Goal: Task Accomplishment & Management: Use online tool/utility

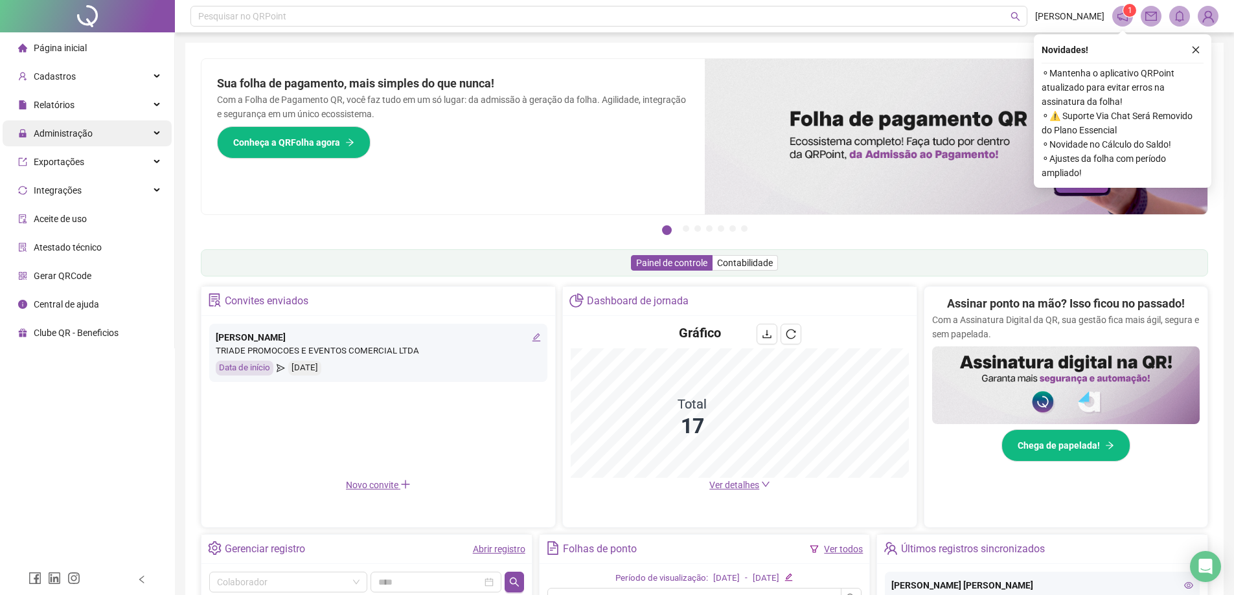
click at [101, 135] on div "Administração" at bounding box center [87, 133] width 169 height 26
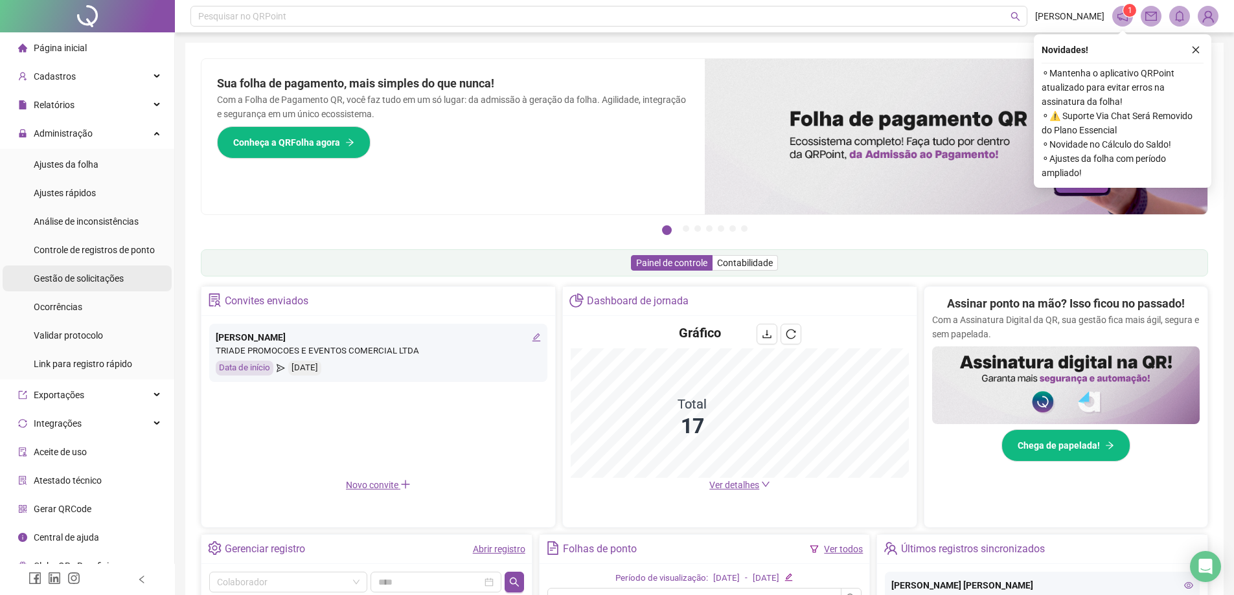
click at [114, 286] on div "Gestão de solicitações" at bounding box center [79, 279] width 90 height 26
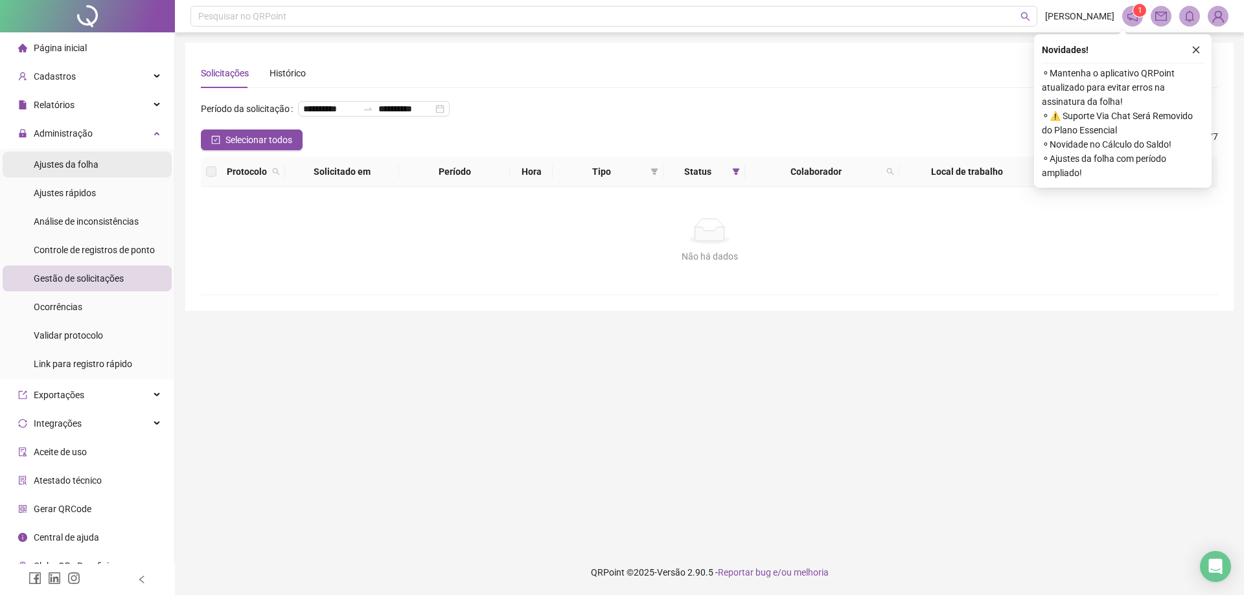
click at [97, 169] on span "Ajustes da folha" at bounding box center [66, 164] width 65 height 10
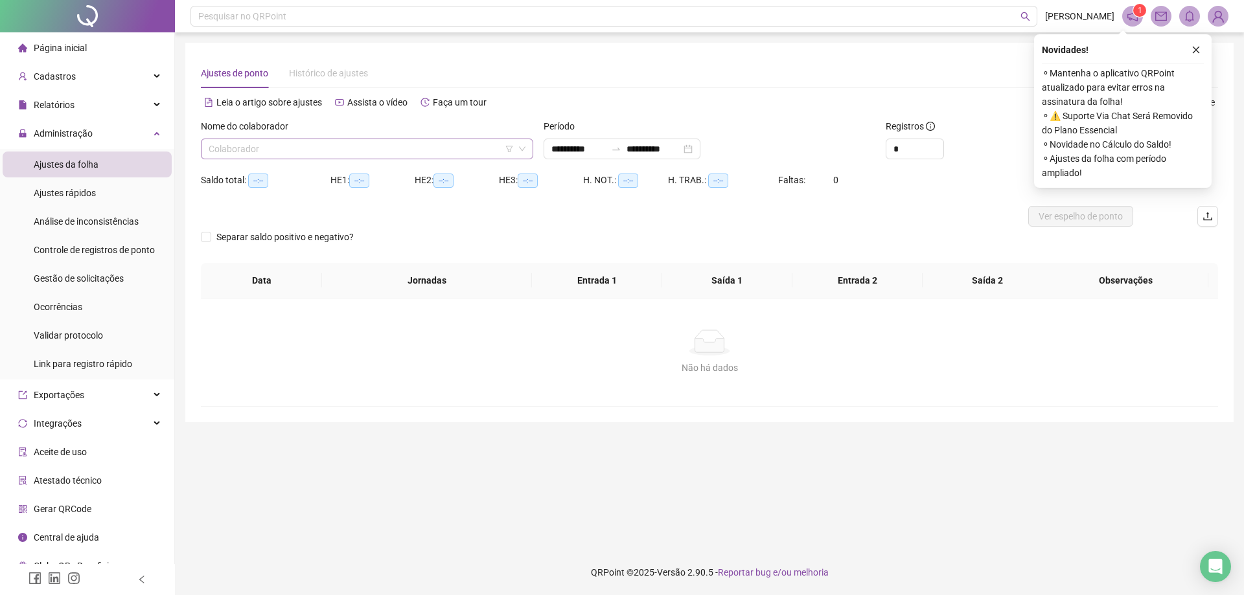
click at [389, 144] on input "search" at bounding box center [361, 148] width 305 height 19
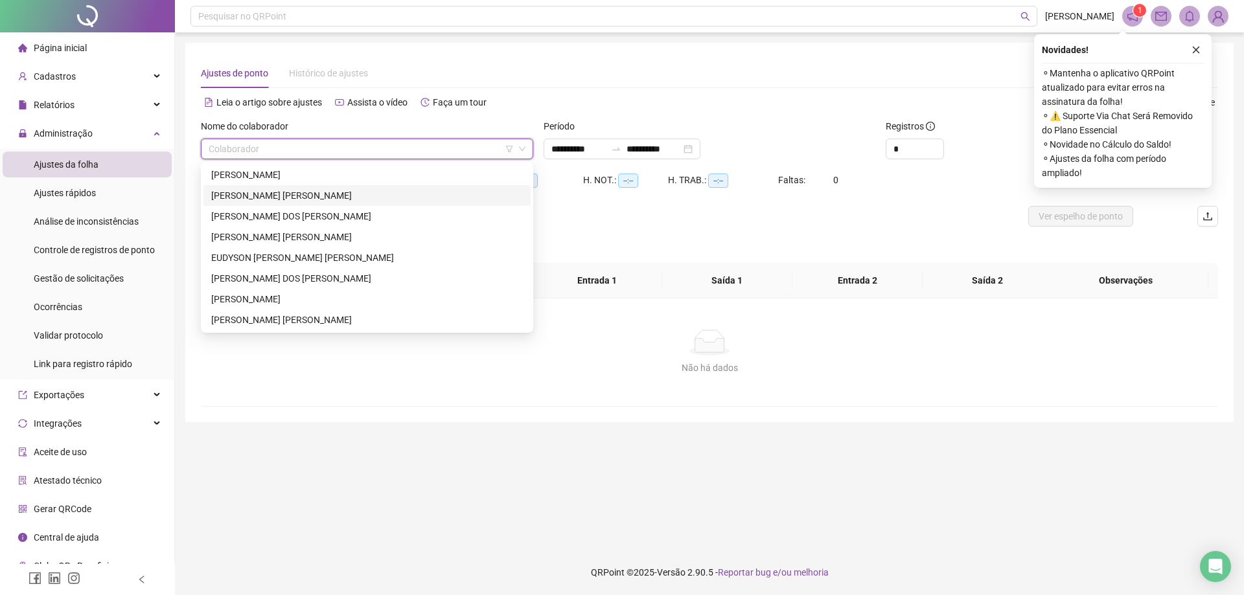
click at [342, 215] on div "[PERSON_NAME] DOS [PERSON_NAME]" at bounding box center [367, 216] width 312 height 14
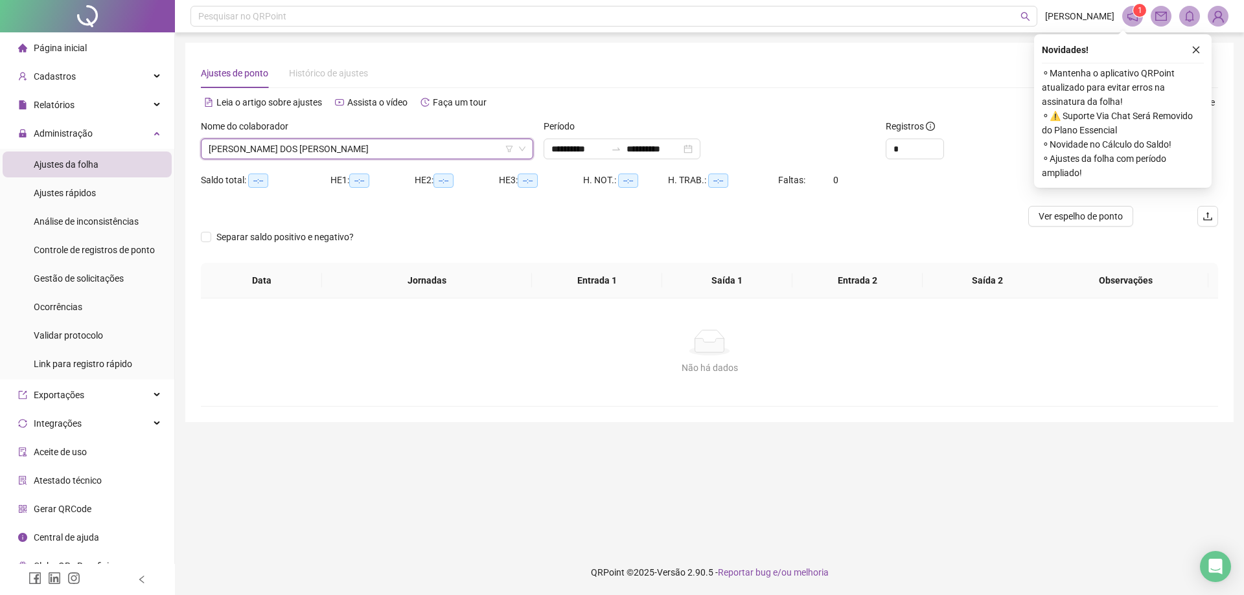
drag, startPoint x: 324, startPoint y: 151, endPoint x: 316, endPoint y: 176, distance: 25.8
click at [325, 150] on span "[PERSON_NAME] DOS [PERSON_NAME]" at bounding box center [367, 148] width 317 height 19
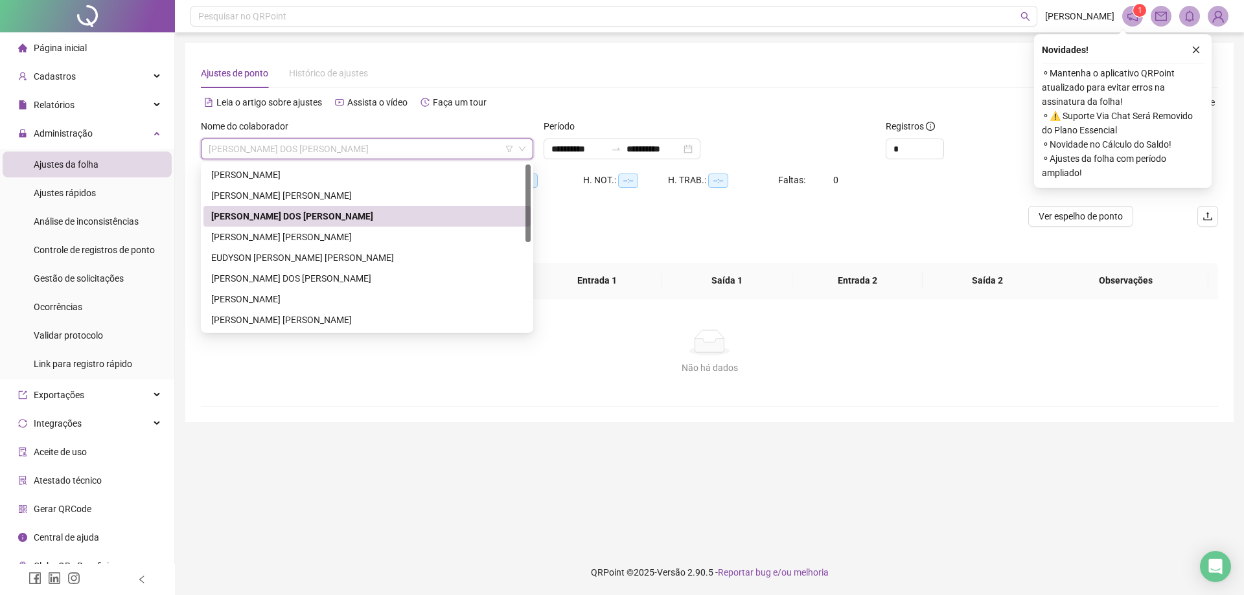
click at [316, 226] on div "[PERSON_NAME] DOS [PERSON_NAME]" at bounding box center [366, 216] width 327 height 21
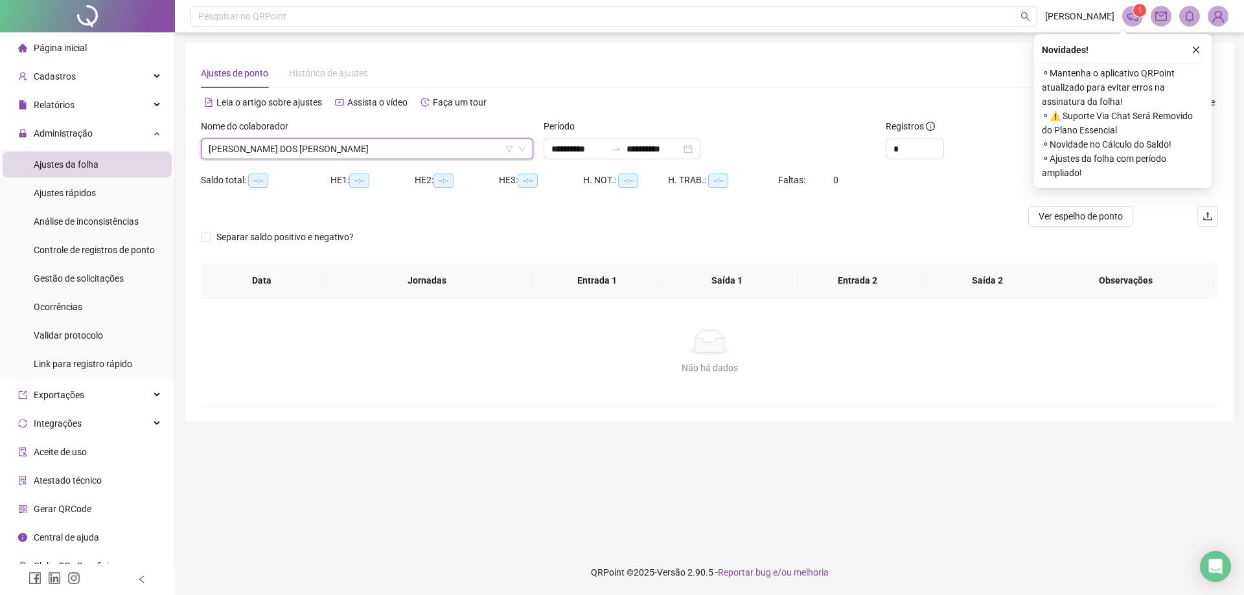
click at [1197, 50] on icon "close" at bounding box center [1195, 49] width 9 height 9
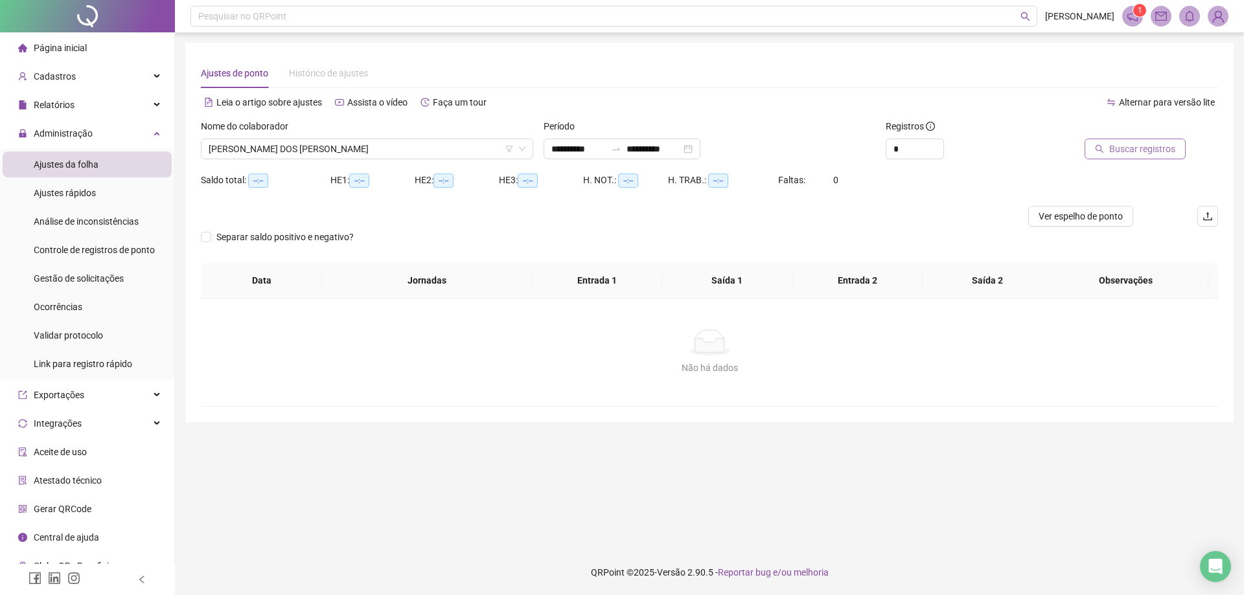
click at [1134, 151] on span "Buscar registros" at bounding box center [1142, 149] width 66 height 14
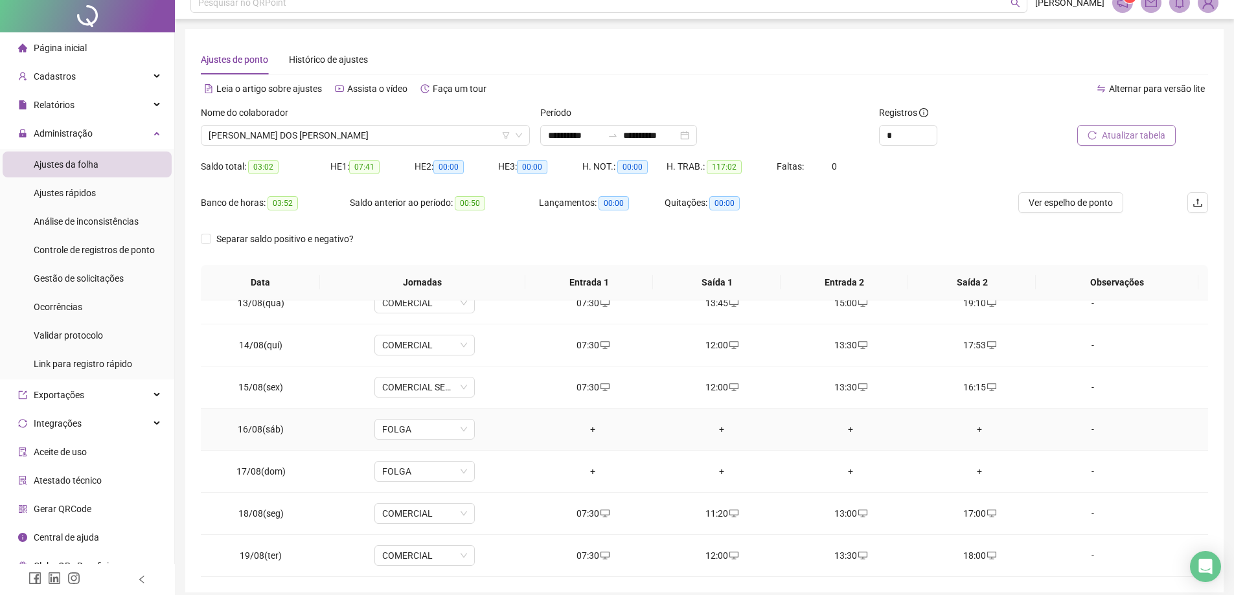
scroll to position [67, 0]
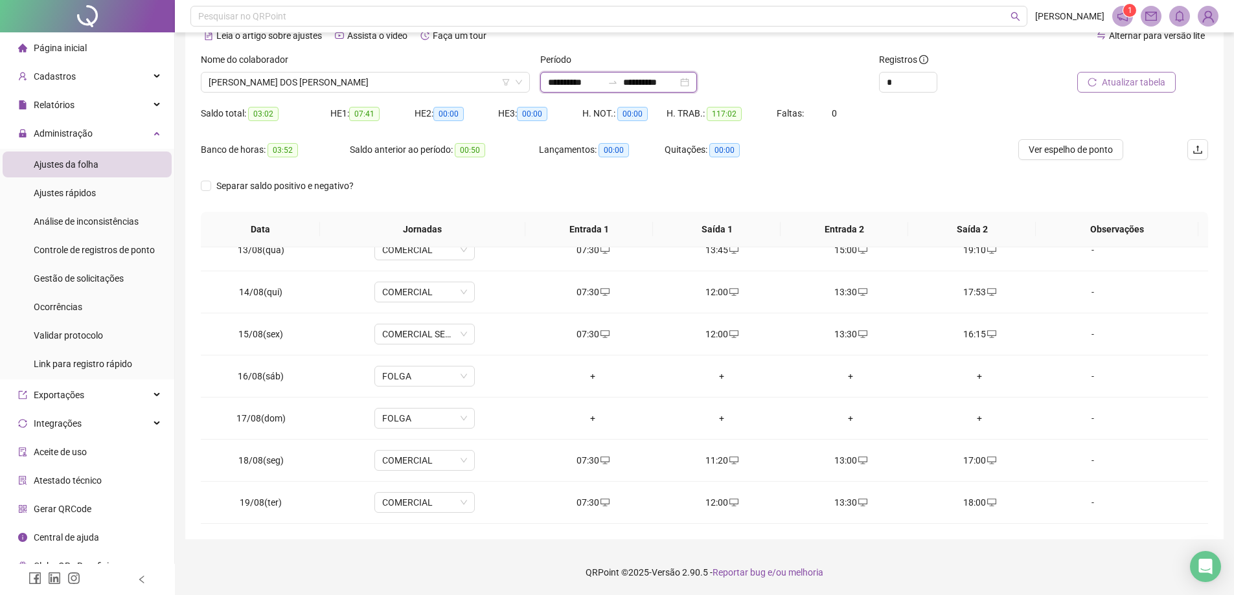
click at [656, 78] on input "**********" at bounding box center [650, 82] width 54 height 14
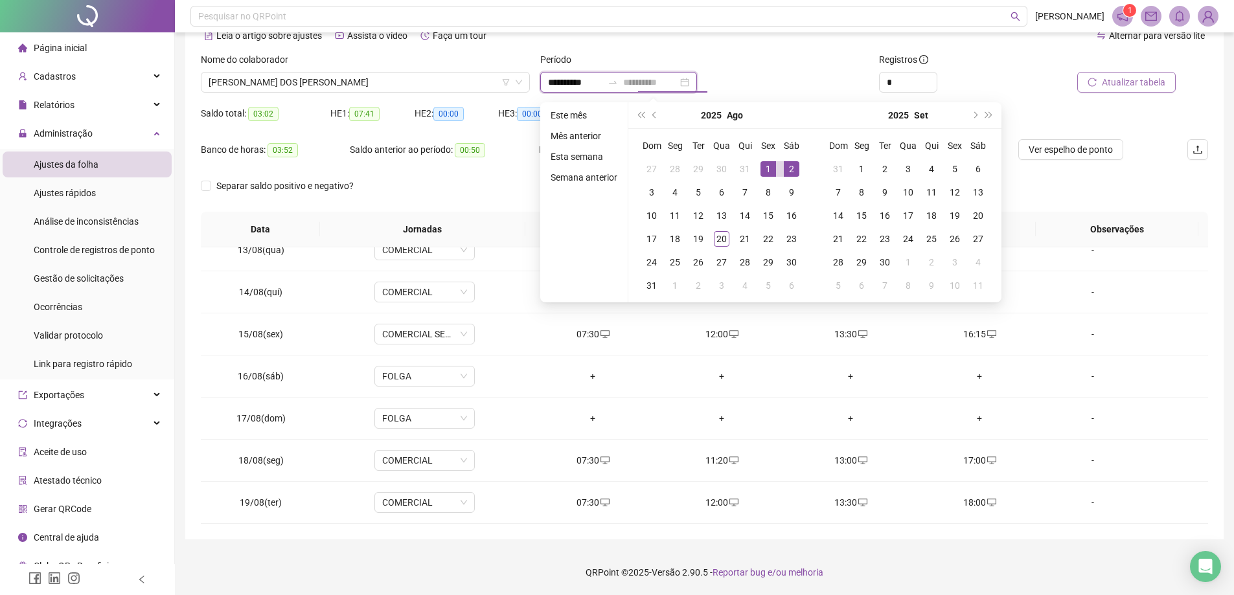
type input "**********"
click at [770, 167] on div "1" at bounding box center [769, 169] width 16 height 16
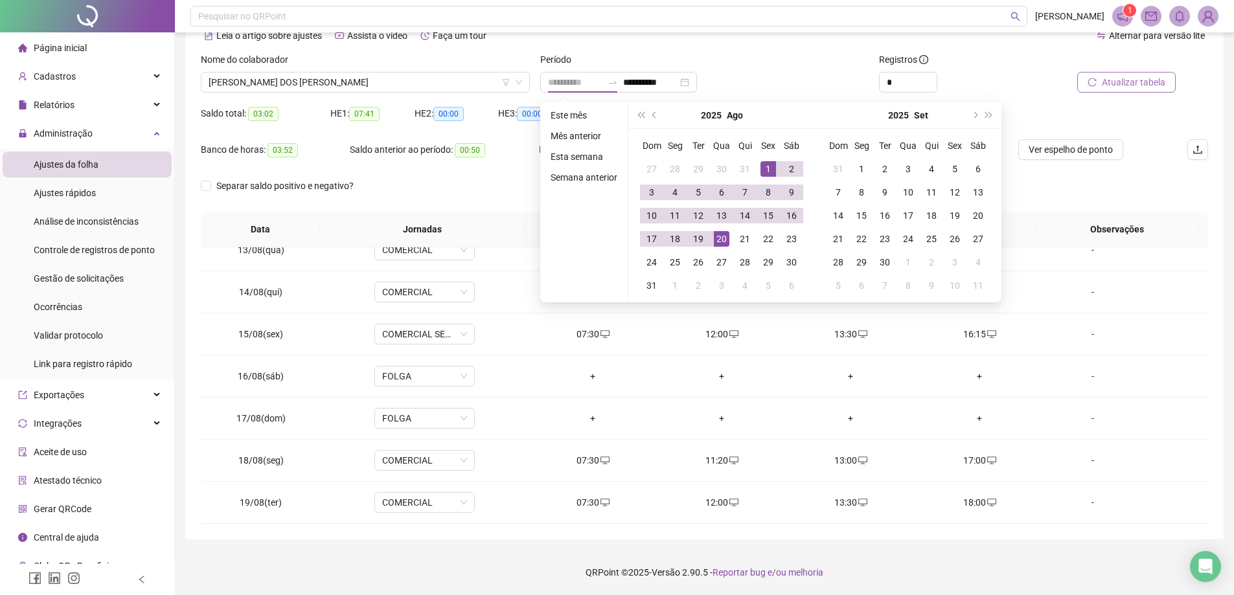
click at [722, 235] on div "20" at bounding box center [722, 239] width 16 height 16
type input "**********"
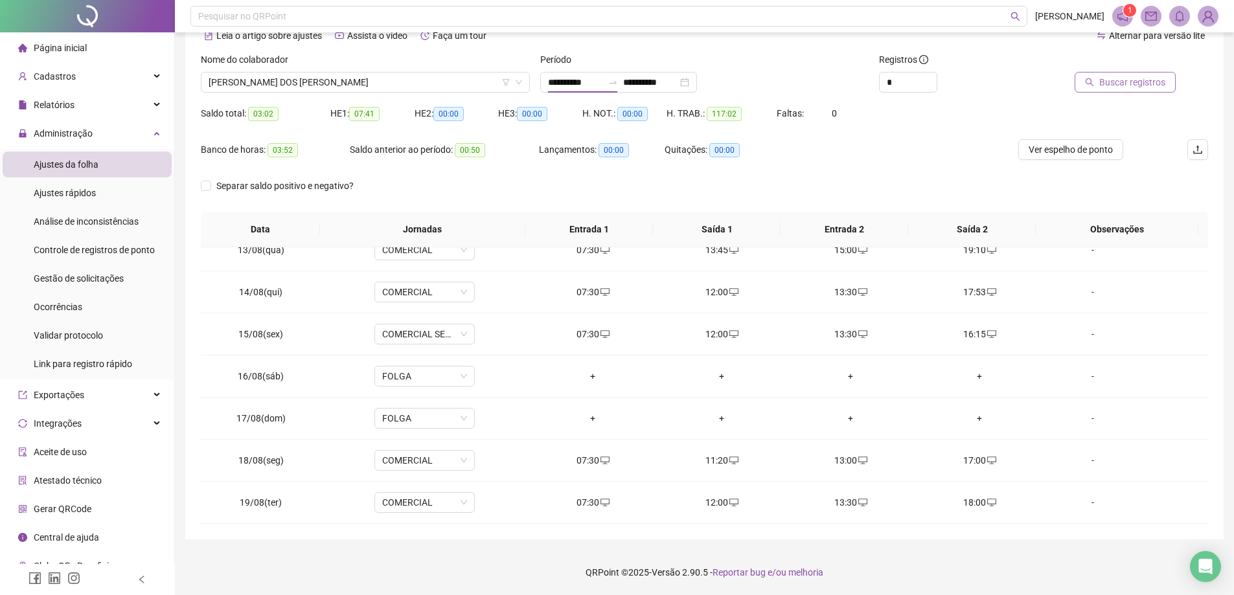
click at [1112, 84] on span "Buscar registros" at bounding box center [1132, 82] width 66 height 14
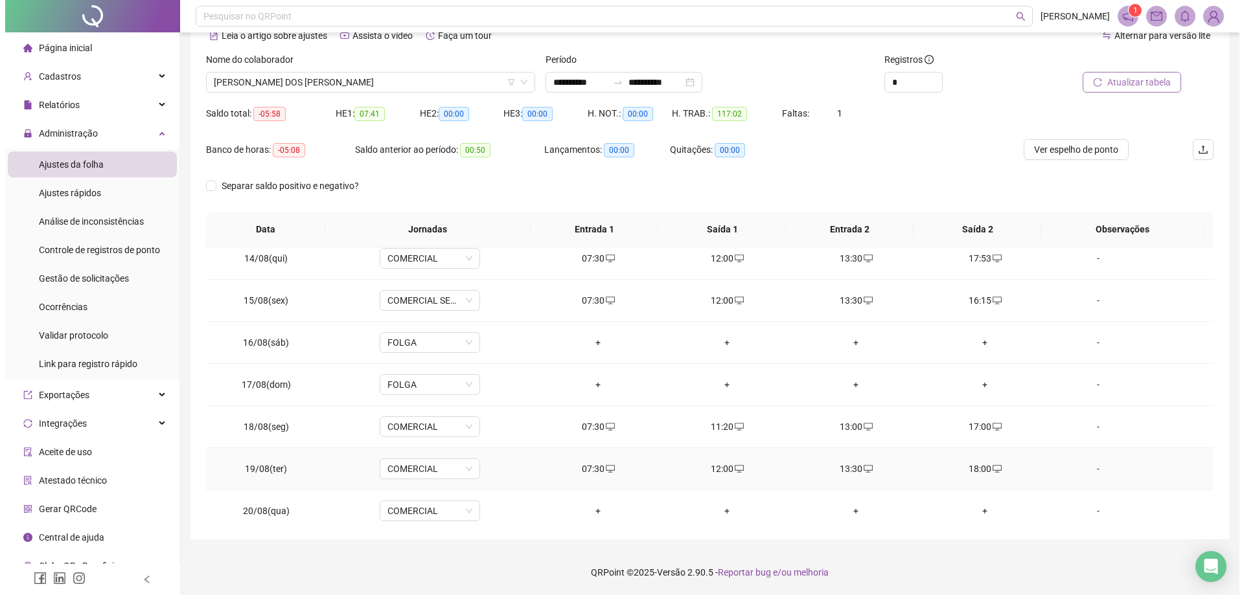
scroll to position [566, 0]
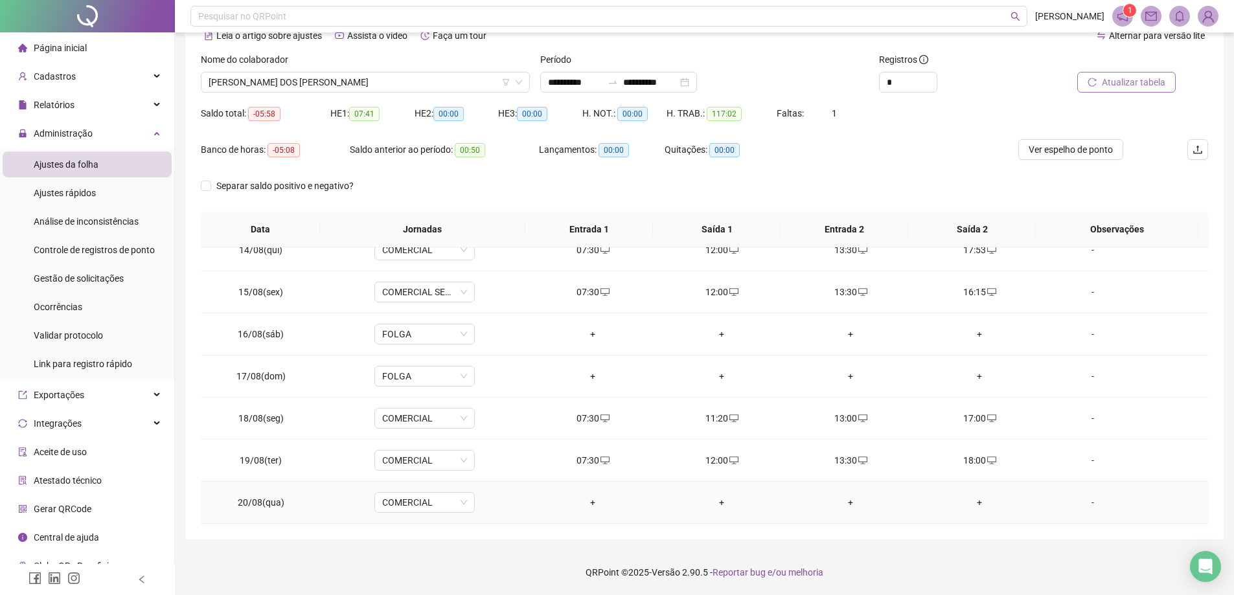
click at [586, 496] on div "+" at bounding box center [593, 503] width 108 height 14
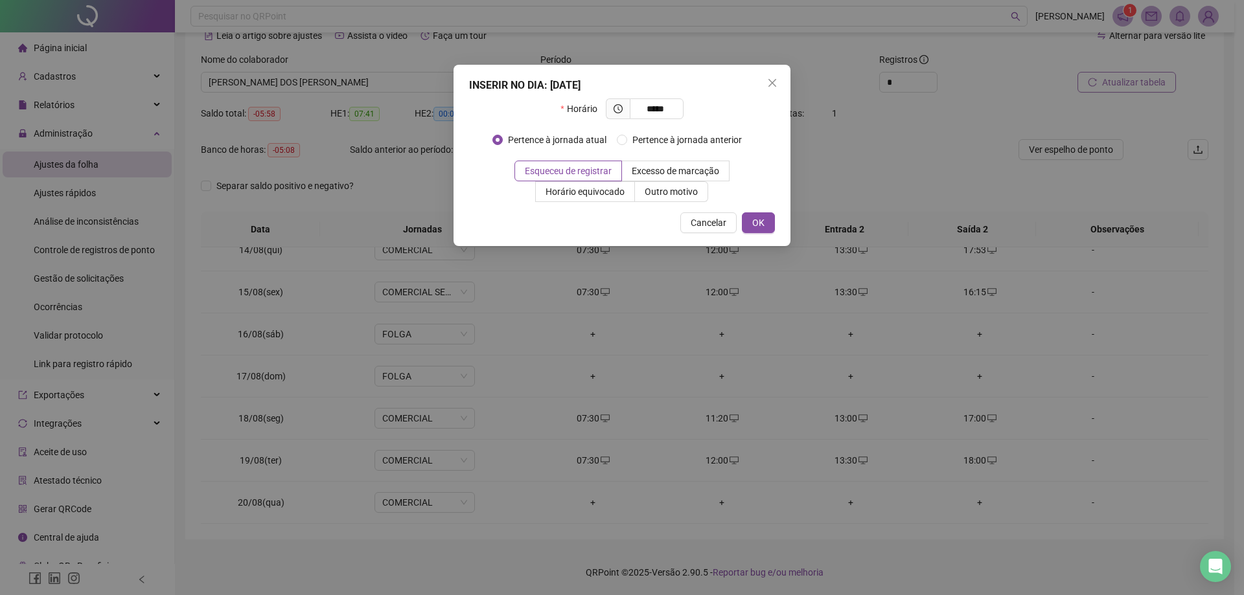
type input "*****"
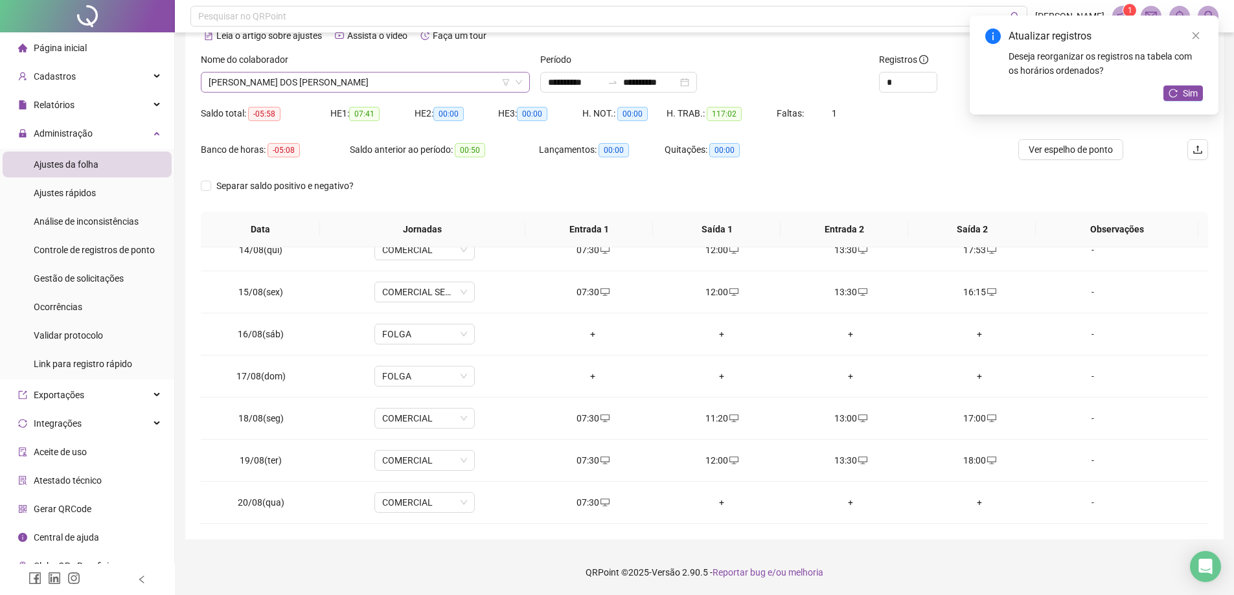
click at [361, 82] on span "[PERSON_NAME] DOS [PERSON_NAME]" at bounding box center [366, 82] width 314 height 19
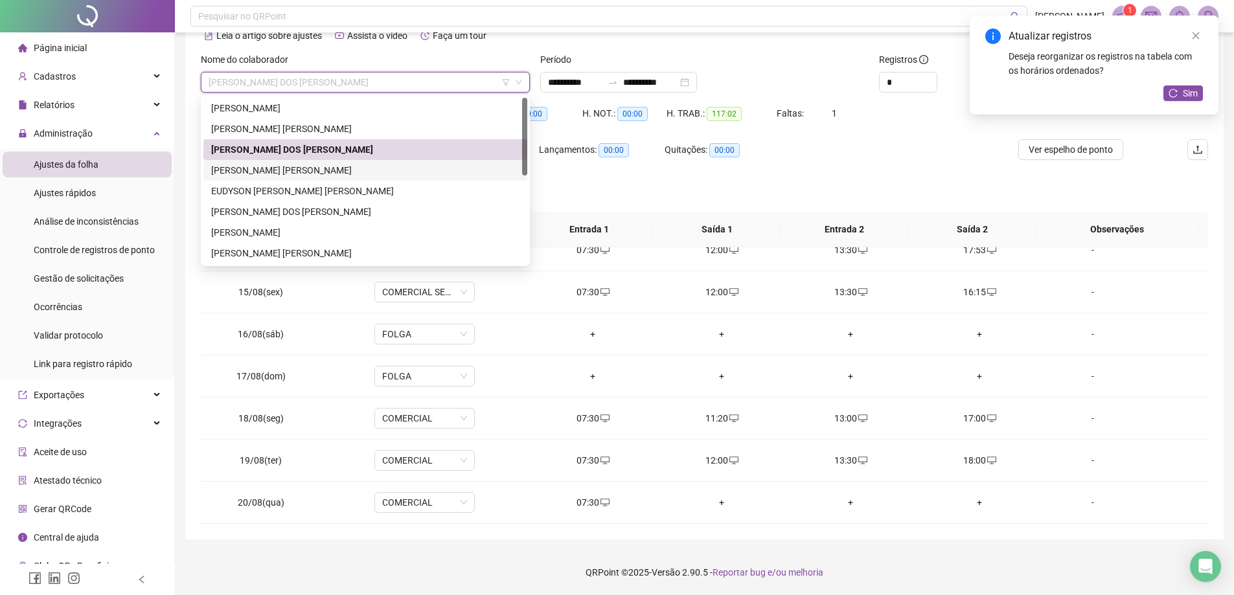
click at [325, 163] on div "[PERSON_NAME] [PERSON_NAME]" at bounding box center [365, 170] width 308 height 14
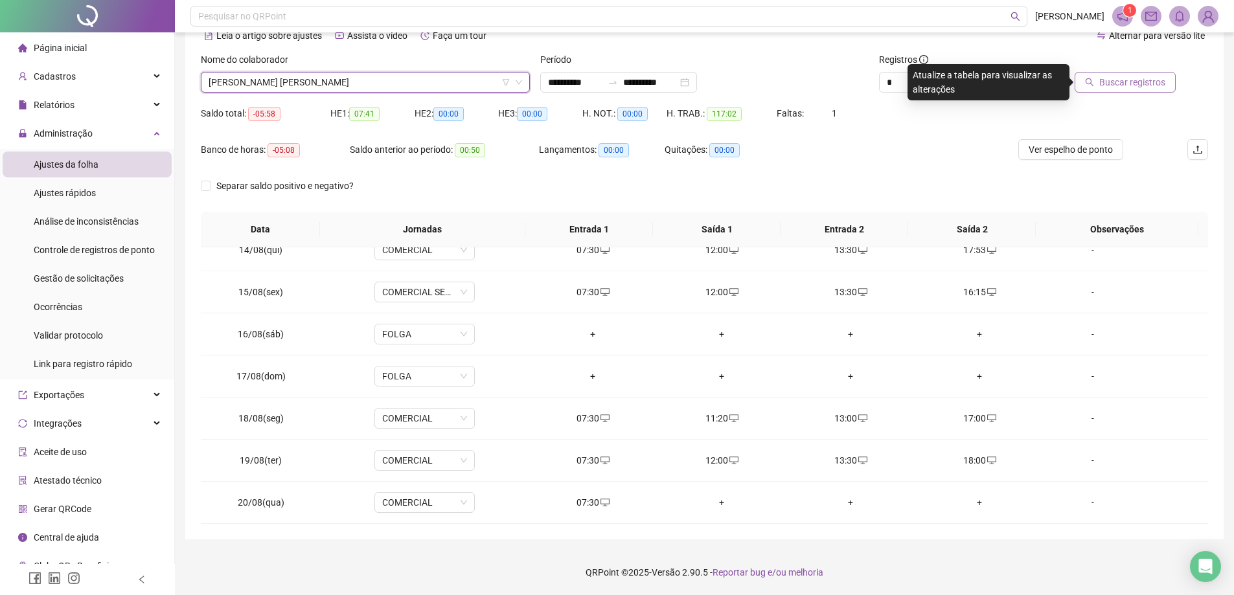
click at [1114, 82] on span "Buscar registros" at bounding box center [1132, 82] width 66 height 14
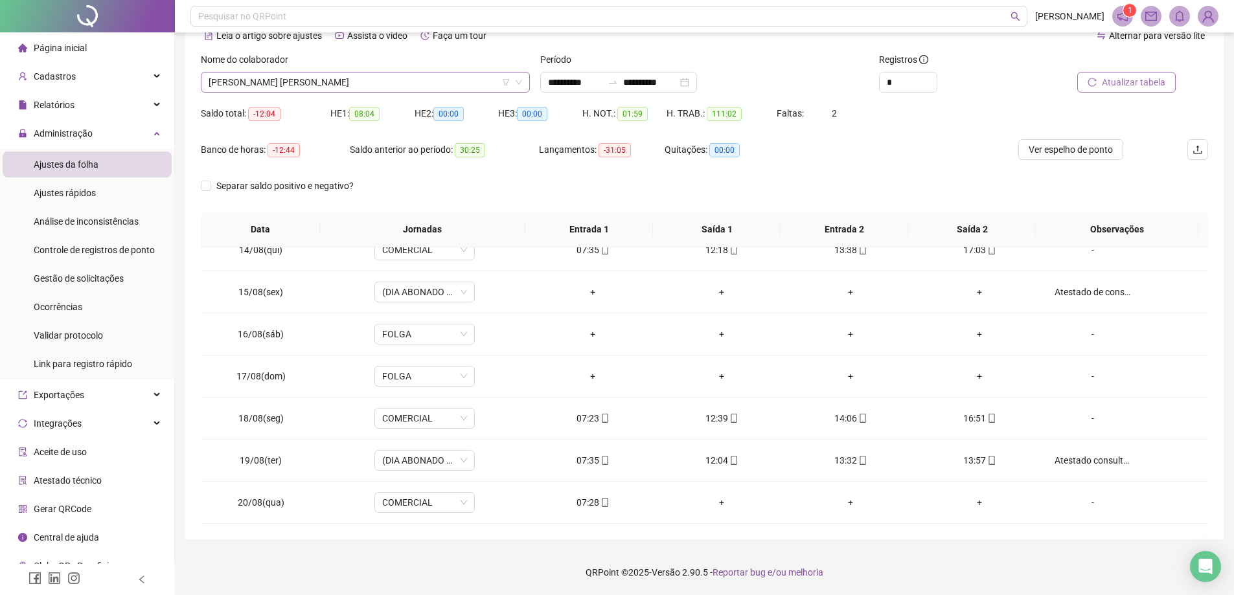
click at [388, 83] on span "[PERSON_NAME] [PERSON_NAME]" at bounding box center [366, 82] width 314 height 19
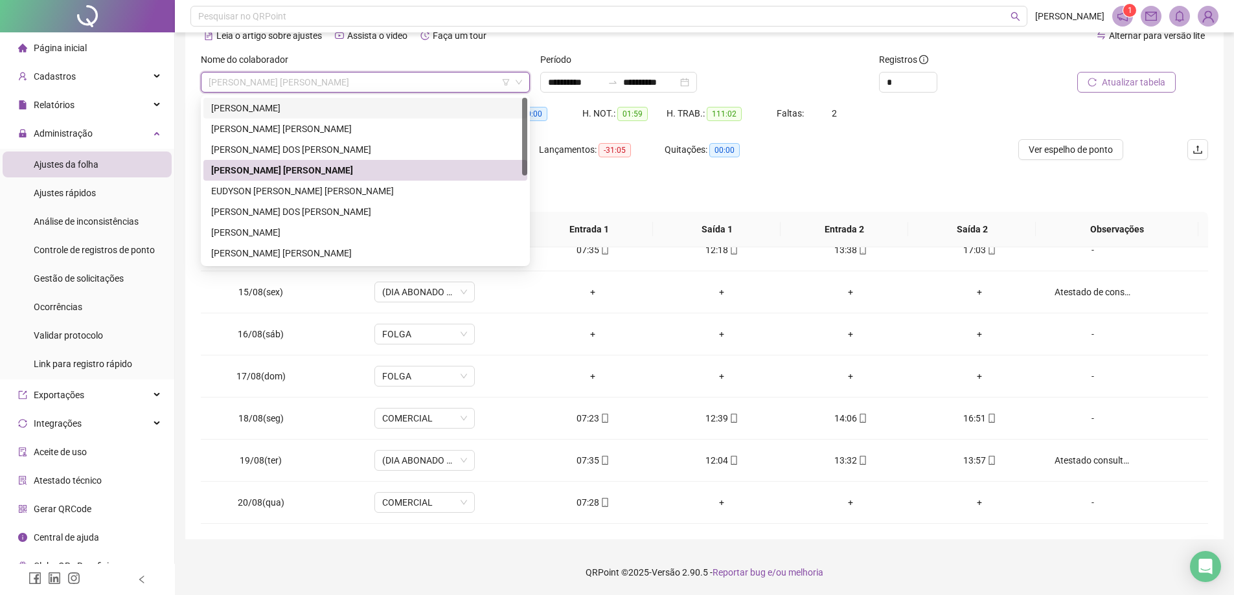
click at [343, 111] on div "[PERSON_NAME]" at bounding box center [365, 108] width 308 height 14
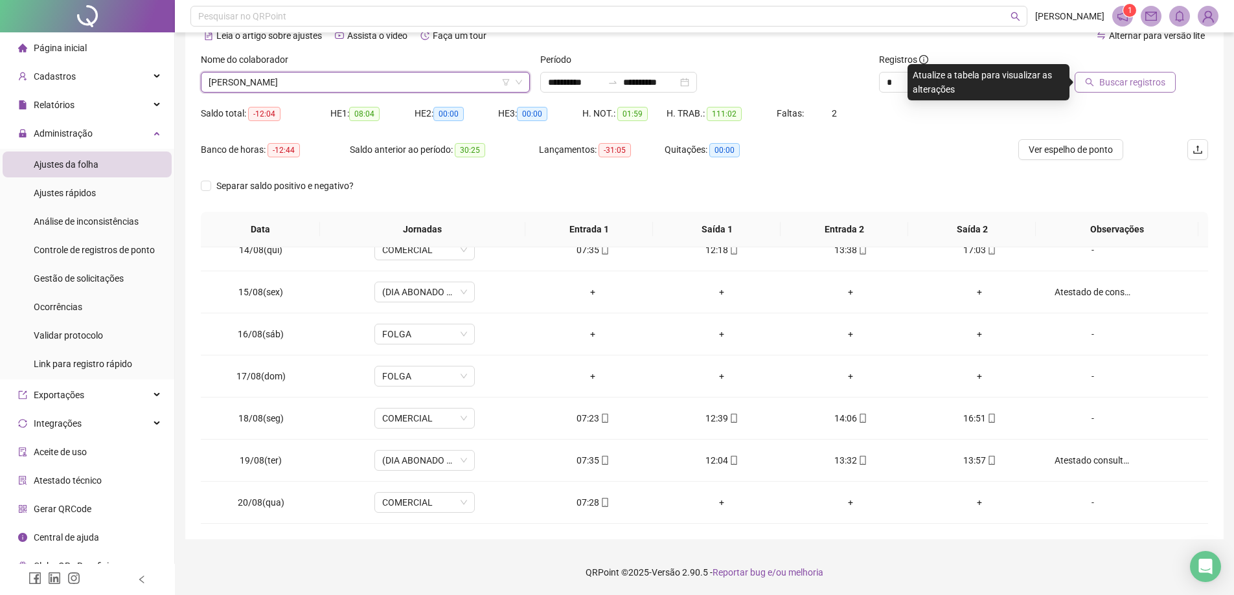
click at [1101, 78] on button "Buscar registros" at bounding box center [1125, 82] width 101 height 21
